Goal: Check status

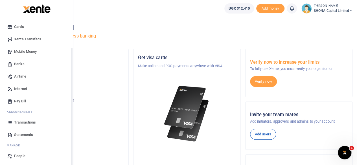
scroll to position [36, 0]
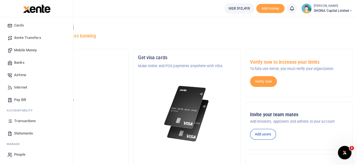
click at [23, 120] on span "Transactions" at bounding box center [25, 121] width 22 height 6
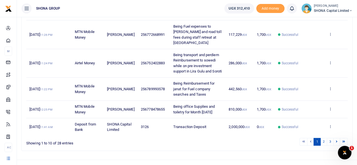
scroll to position [214, 0]
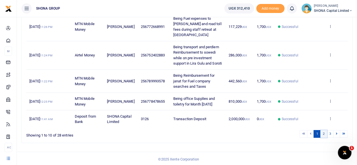
click at [323, 132] on link "2" at bounding box center [323, 134] width 7 height 8
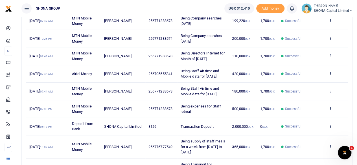
scroll to position [84, 0]
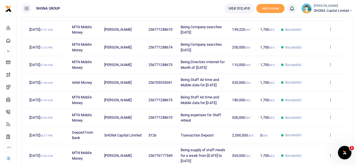
drag, startPoint x: 169, startPoint y: 42, endPoint x: 202, endPoint y: 50, distance: 34.7
click at [202, 50] on td "Being Company searches [DATE]" at bounding box center [203, 47] width 52 height 17
copy span "Being Company searches [DATE]"
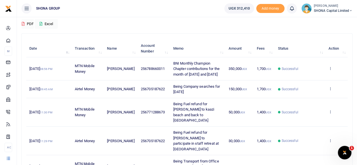
scroll to position [56, 0]
